Goal: Check status: Check status

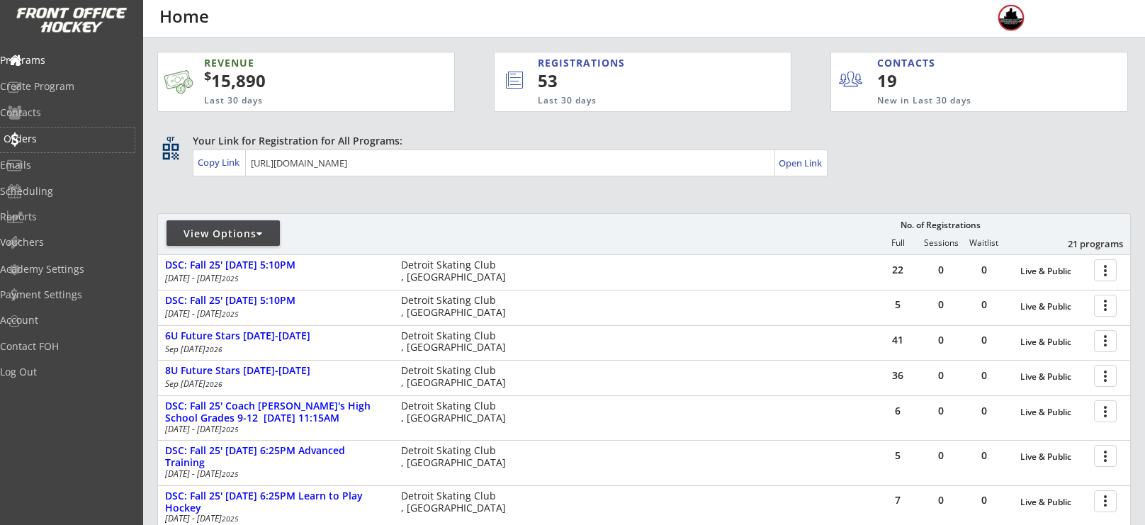
click at [43, 145] on div "Orders" at bounding box center [67, 140] width 135 height 25
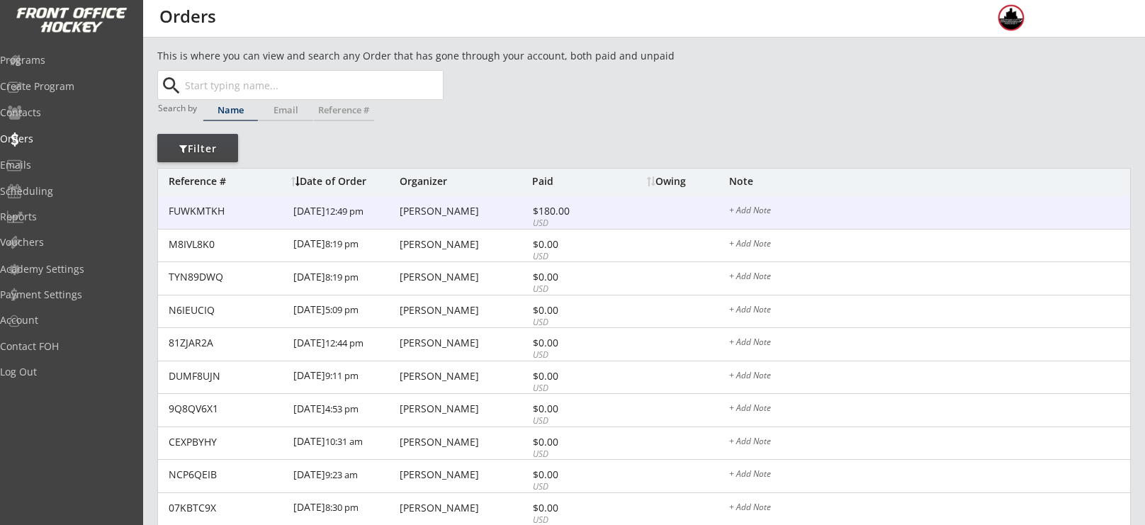
click at [449, 200] on div "FUWKMTKH [DATE] 12:49 pm [PERSON_NAME] $180.00 USD + Add Note" at bounding box center [644, 212] width 972 height 33
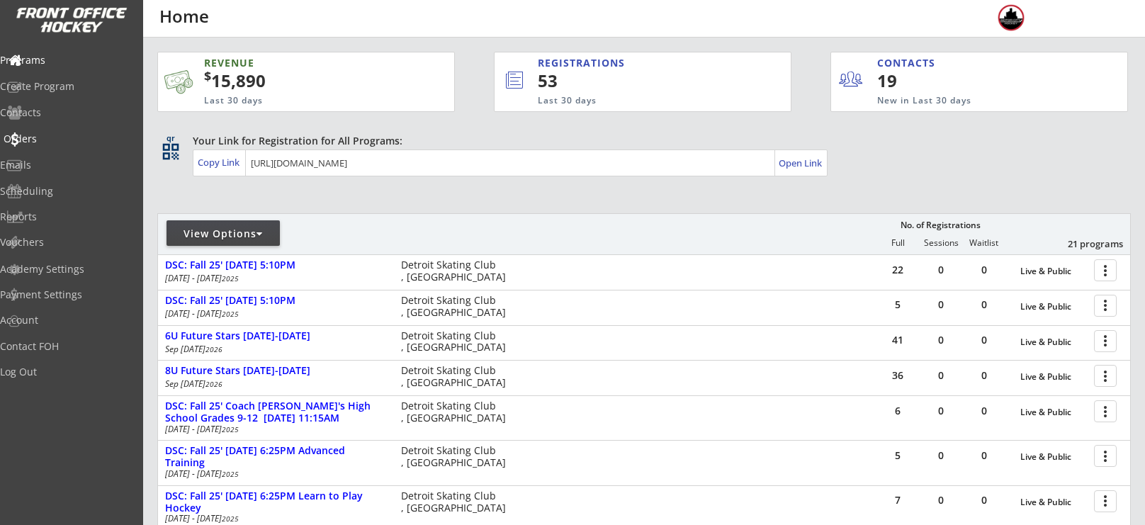
click at [63, 135] on div "Orders" at bounding box center [68, 139] width 128 height 10
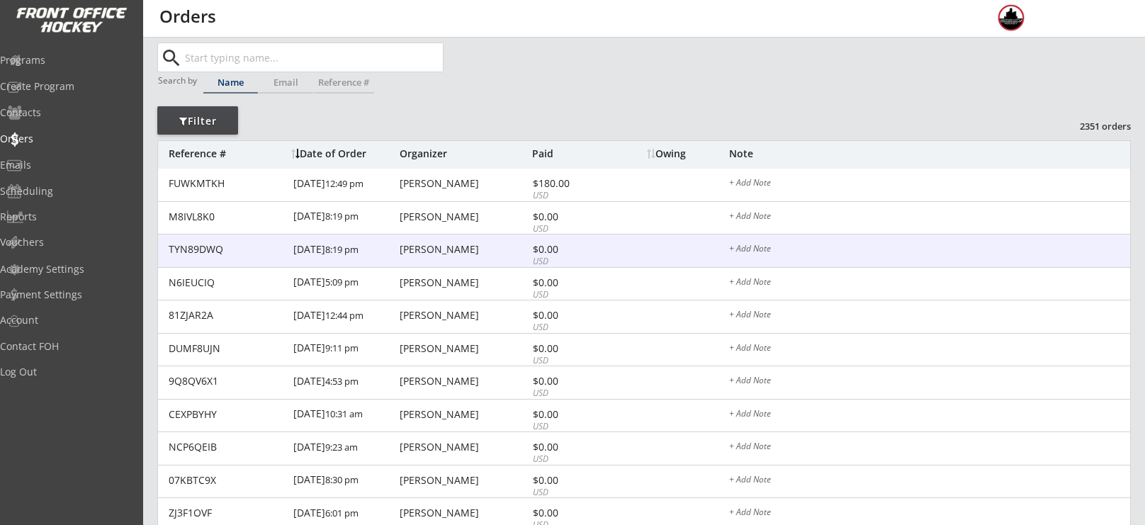
scroll to position [30, 0]
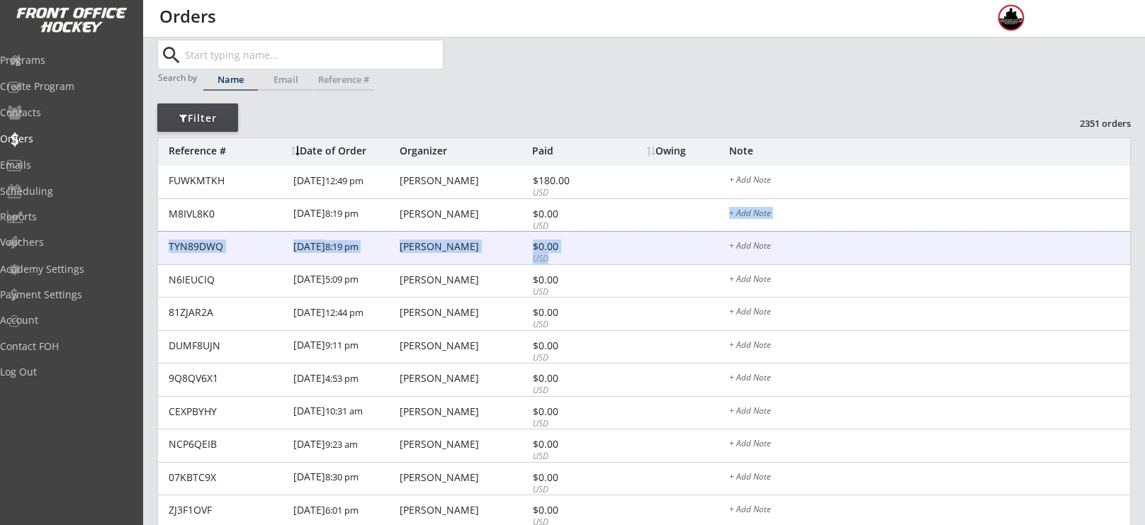
drag, startPoint x: 616, startPoint y: 261, endPoint x: 629, endPoint y: 217, distance: 45.3
click at [629, 217] on div "FUWKMTKH [DATE] 12:49 pm [PERSON_NAME] $180.00 USD + Add Note M8IVL8K0 [DATE] 8…" at bounding box center [644, 495] width 972 height 658
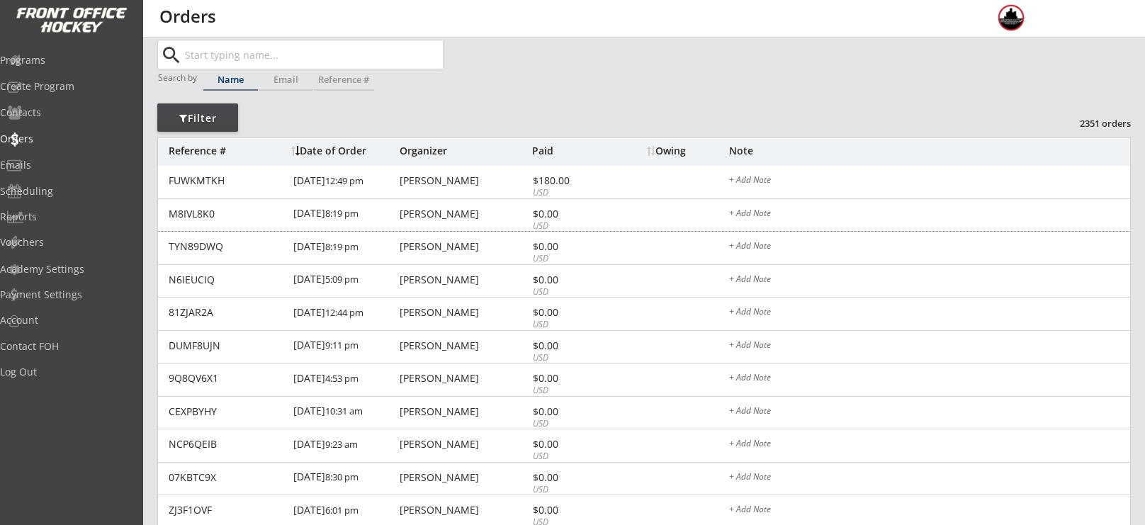
click at [645, 132] on div "This is where you can view and search any Order that has gone through your acco…" at bounding box center [643, 443] width 973 height 851
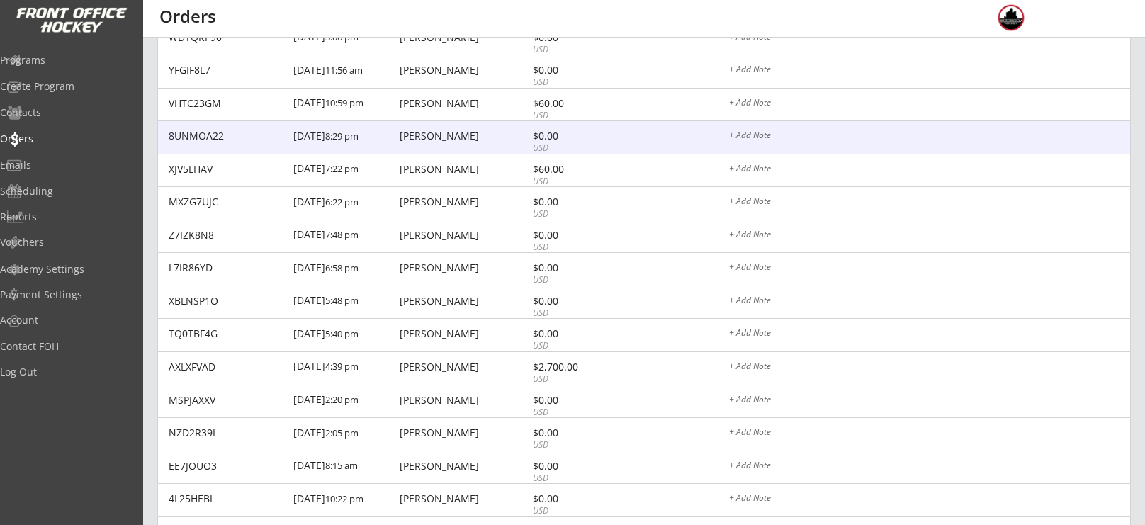
scroll to position [543, 0]
